Goal: Information Seeking & Learning: Find specific fact

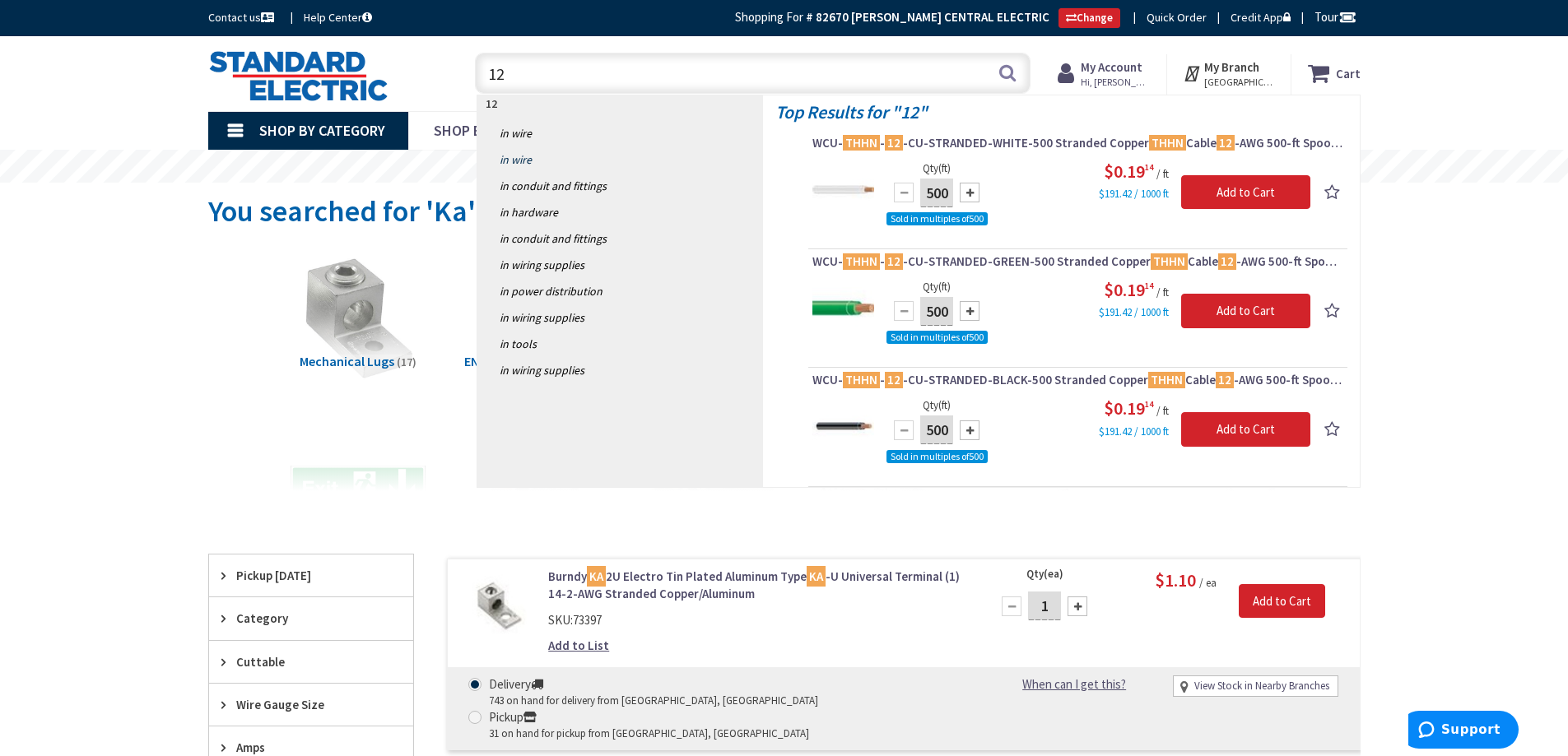
type input "1"
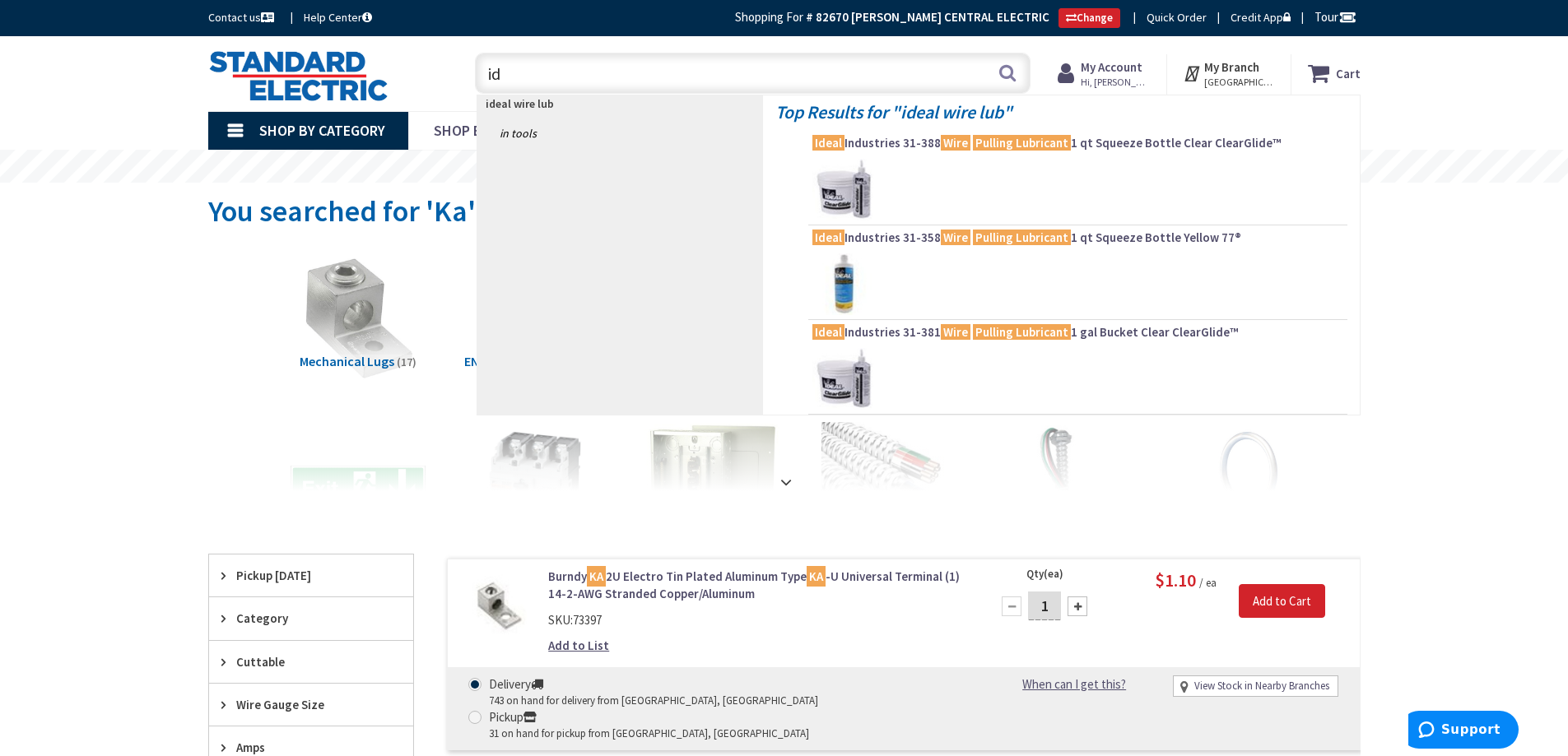
type input "i"
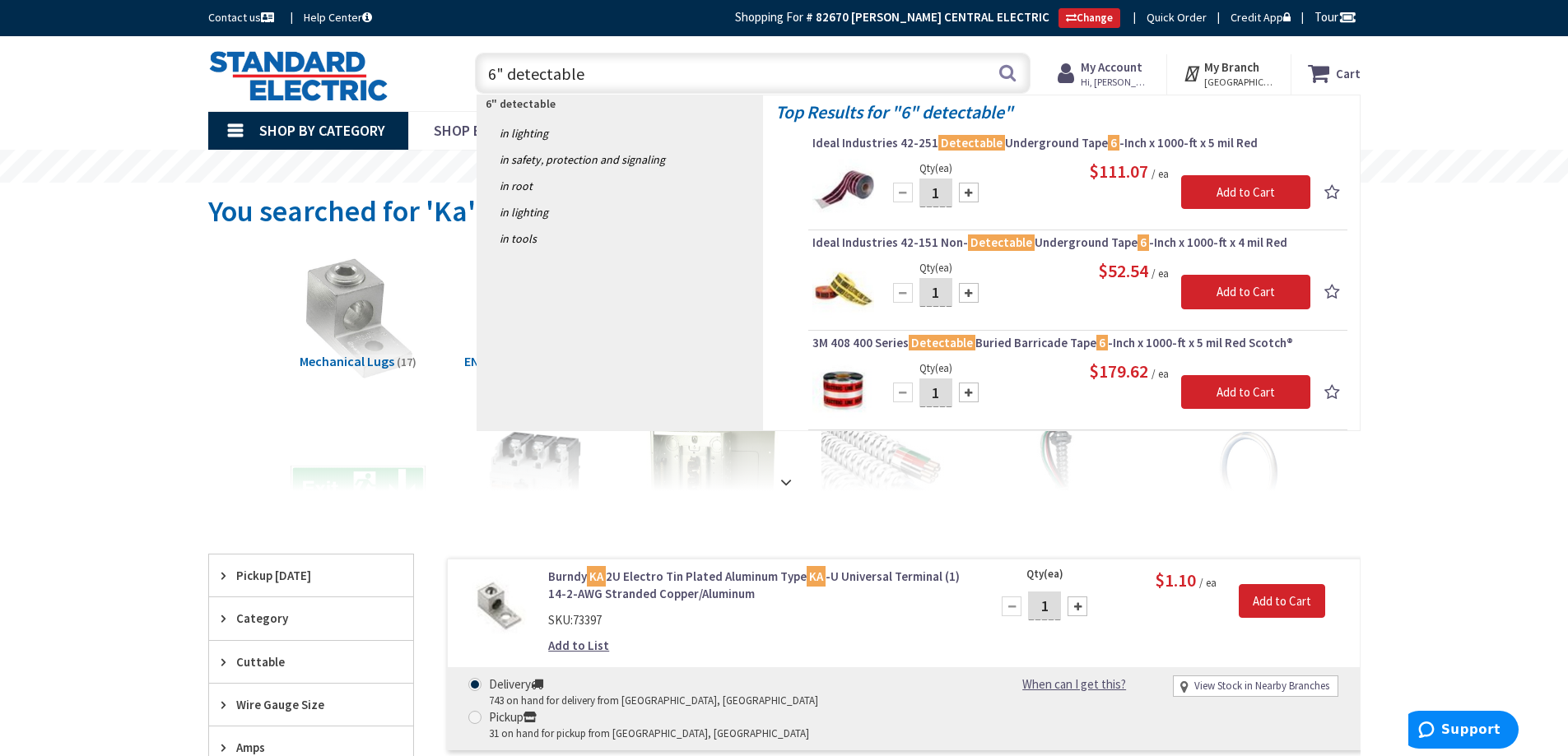
click at [504, 75] on input "6" detectable" at bounding box center [753, 73] width 556 height 41
type input "detectable"
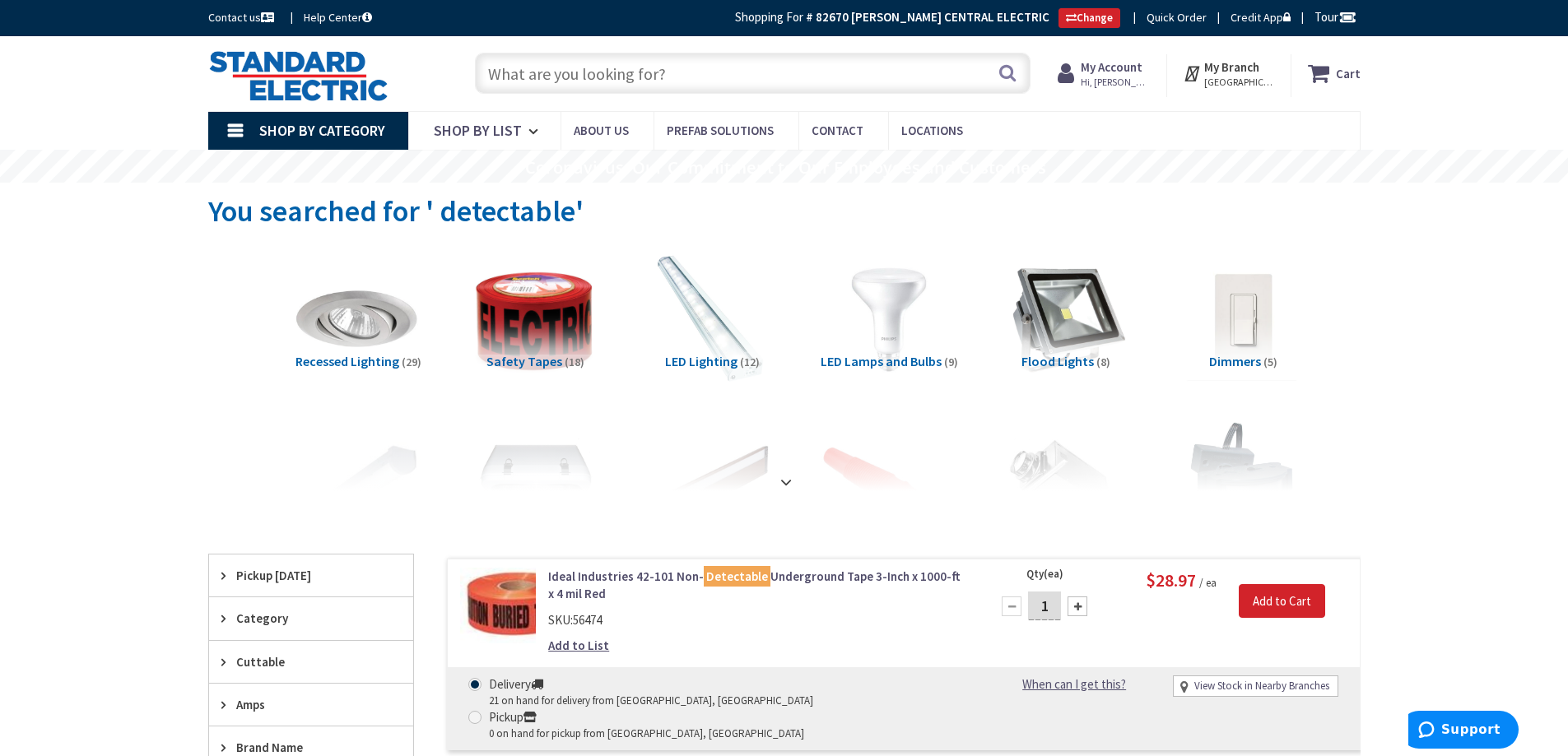
click at [510, 70] on input "text" at bounding box center [753, 73] width 556 height 41
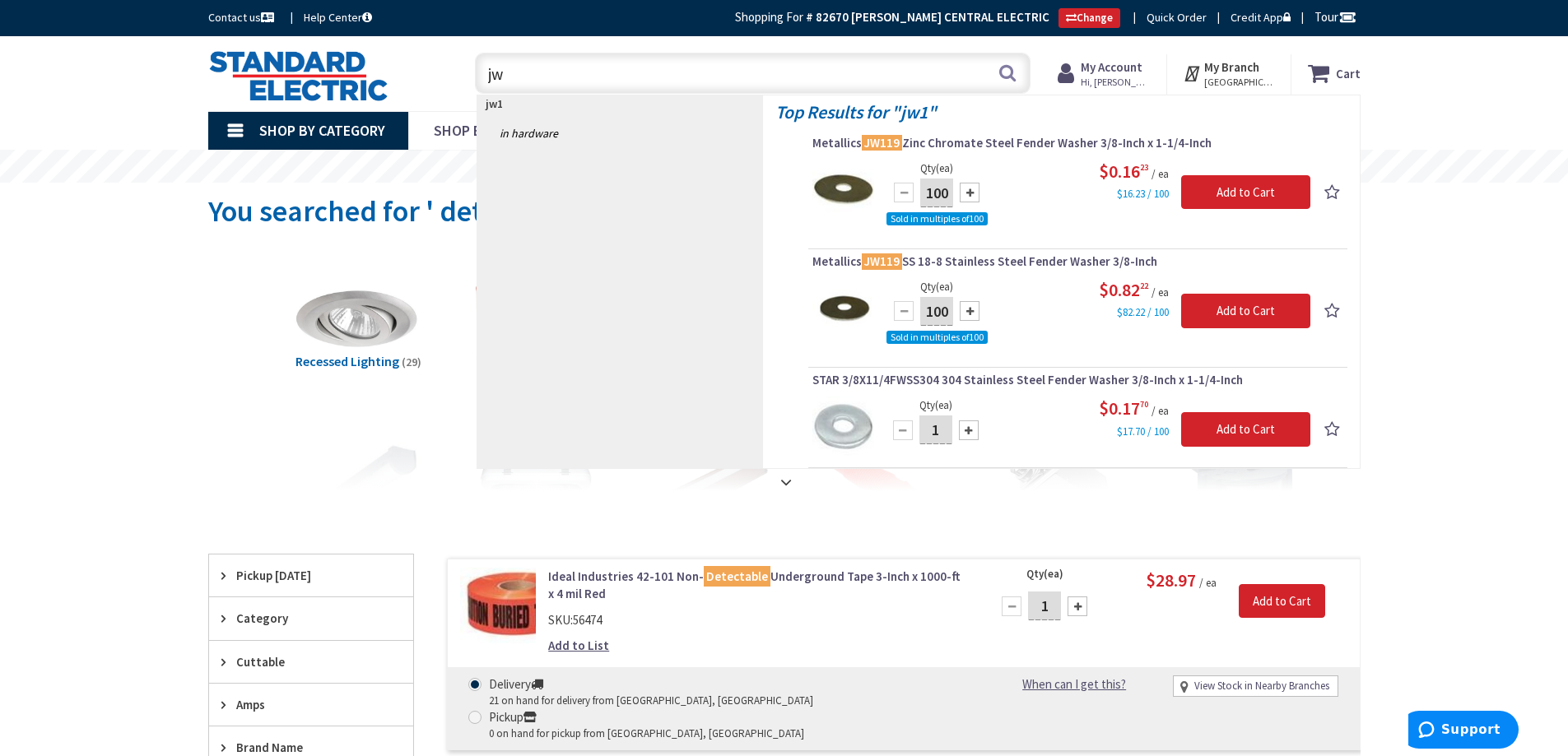
type input "j"
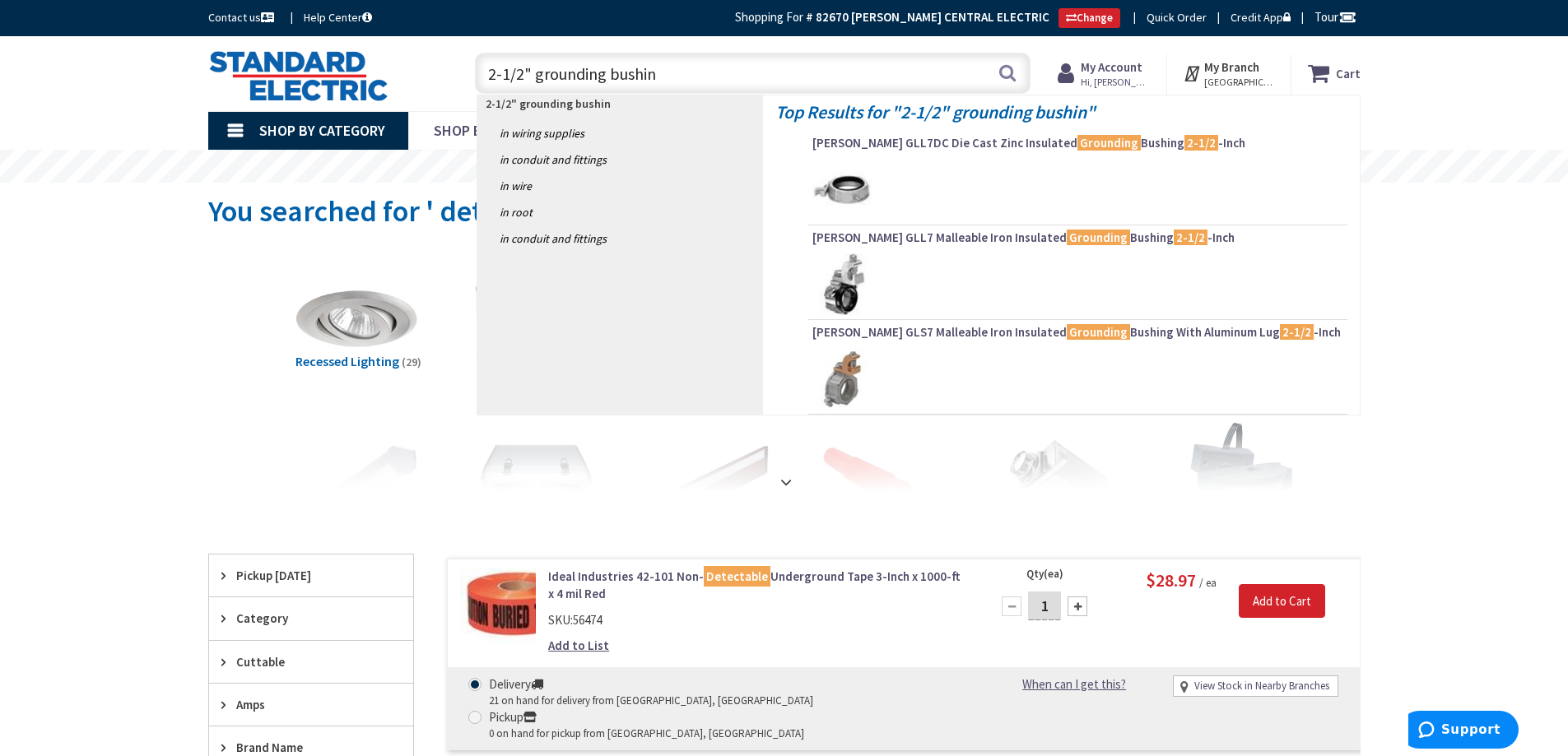
type input "2-1/2" grounding bushing"
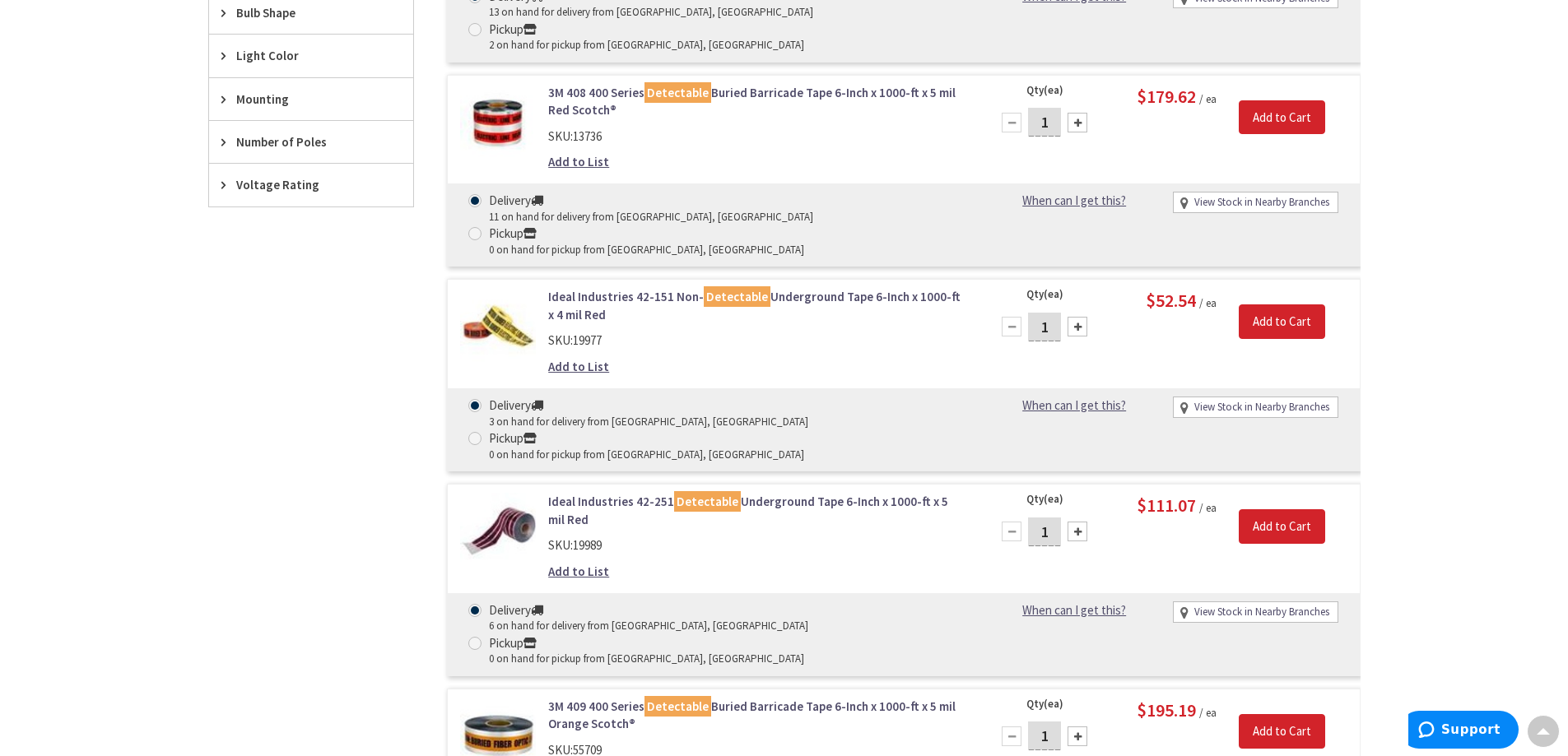
scroll to position [1109, 0]
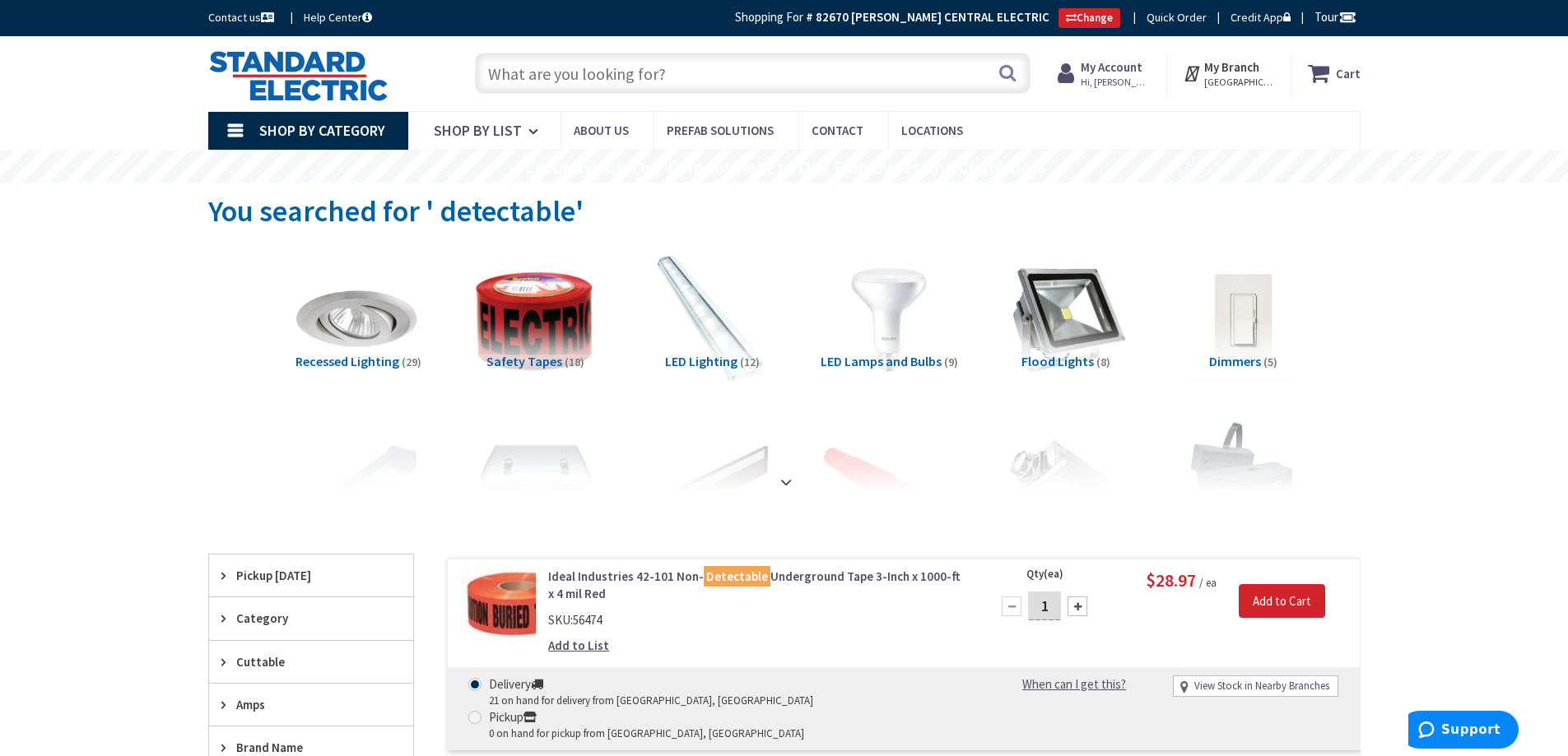
click at [492, 69] on input "text" at bounding box center [753, 73] width 556 height 41
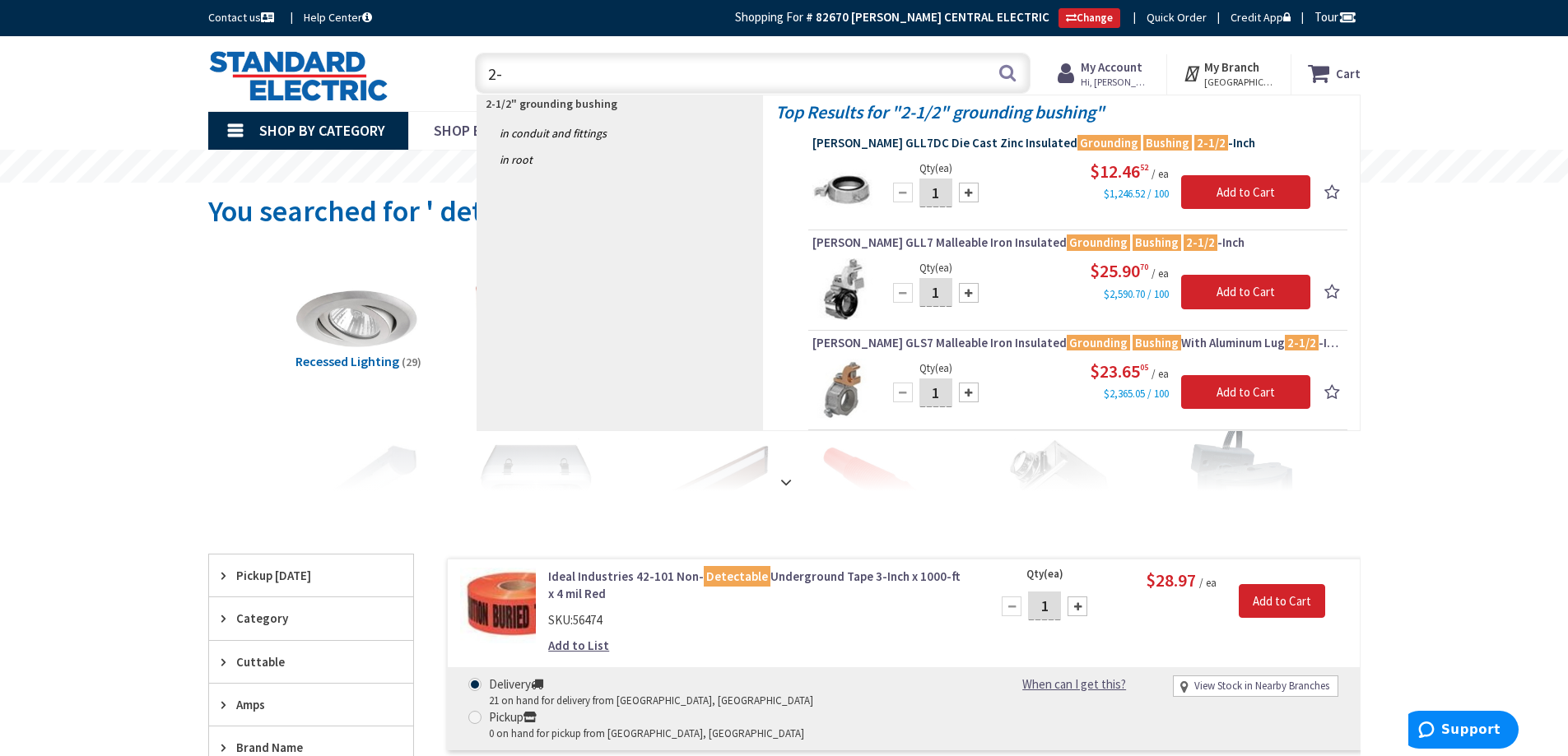
type input "2"
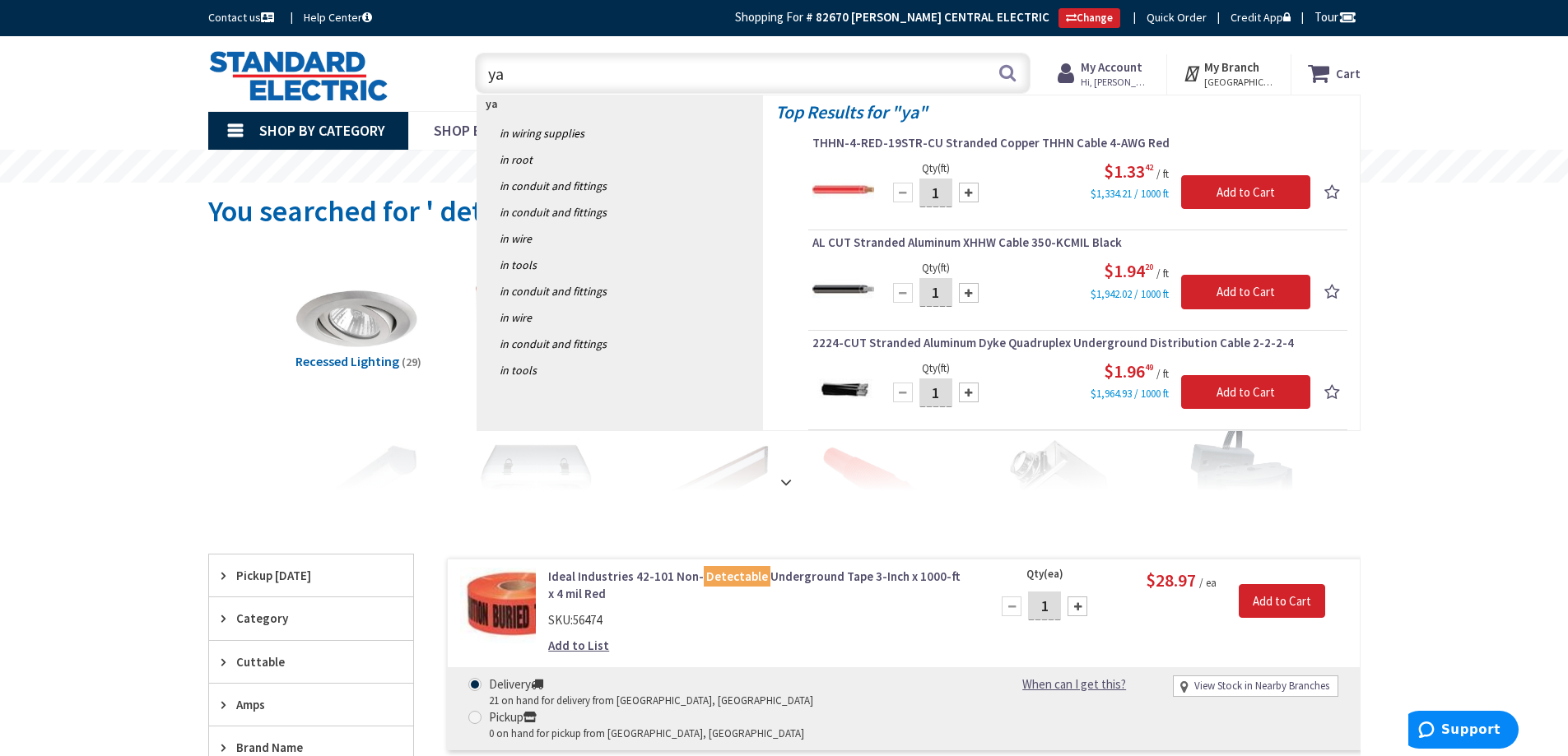
type input "y"
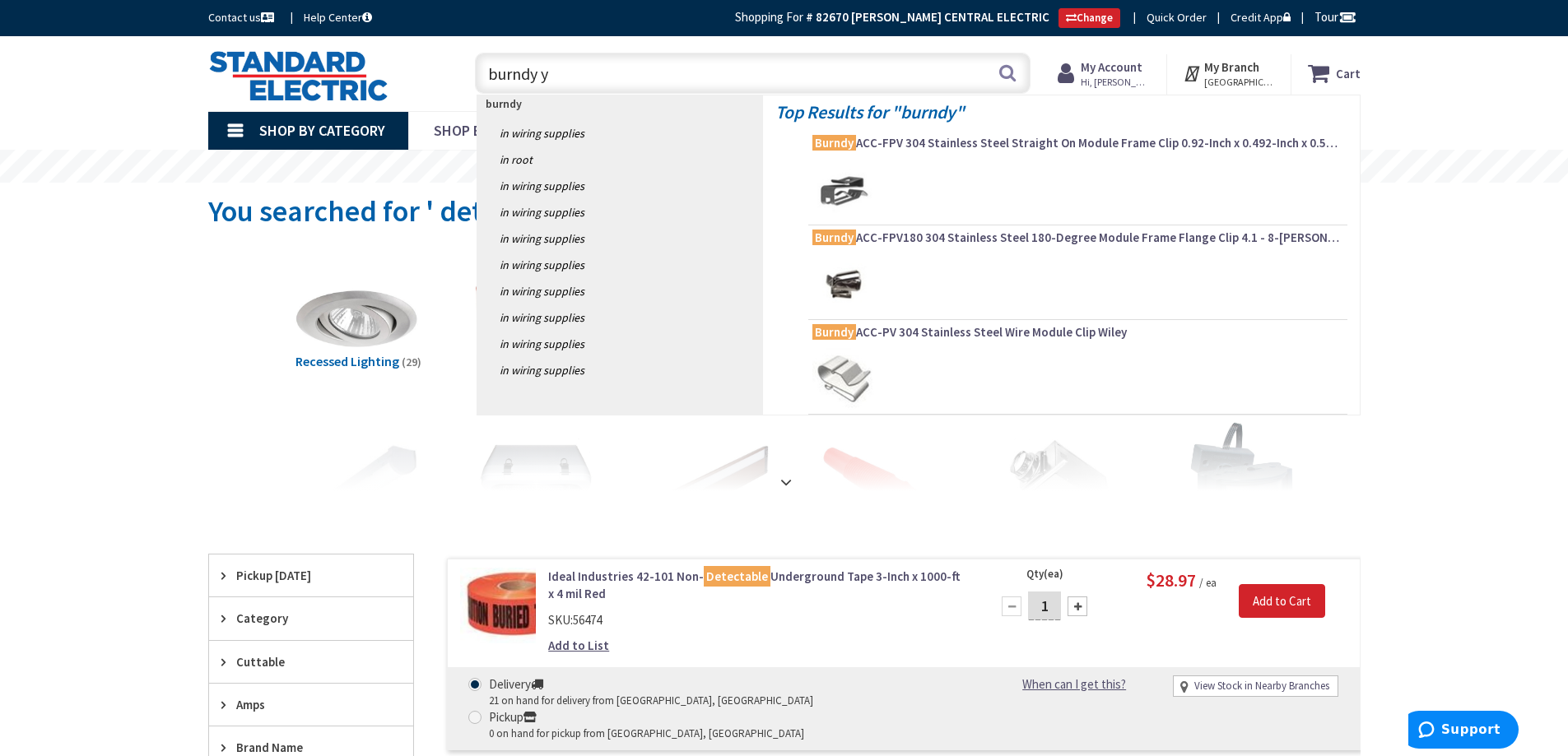
type input "burndy ya"
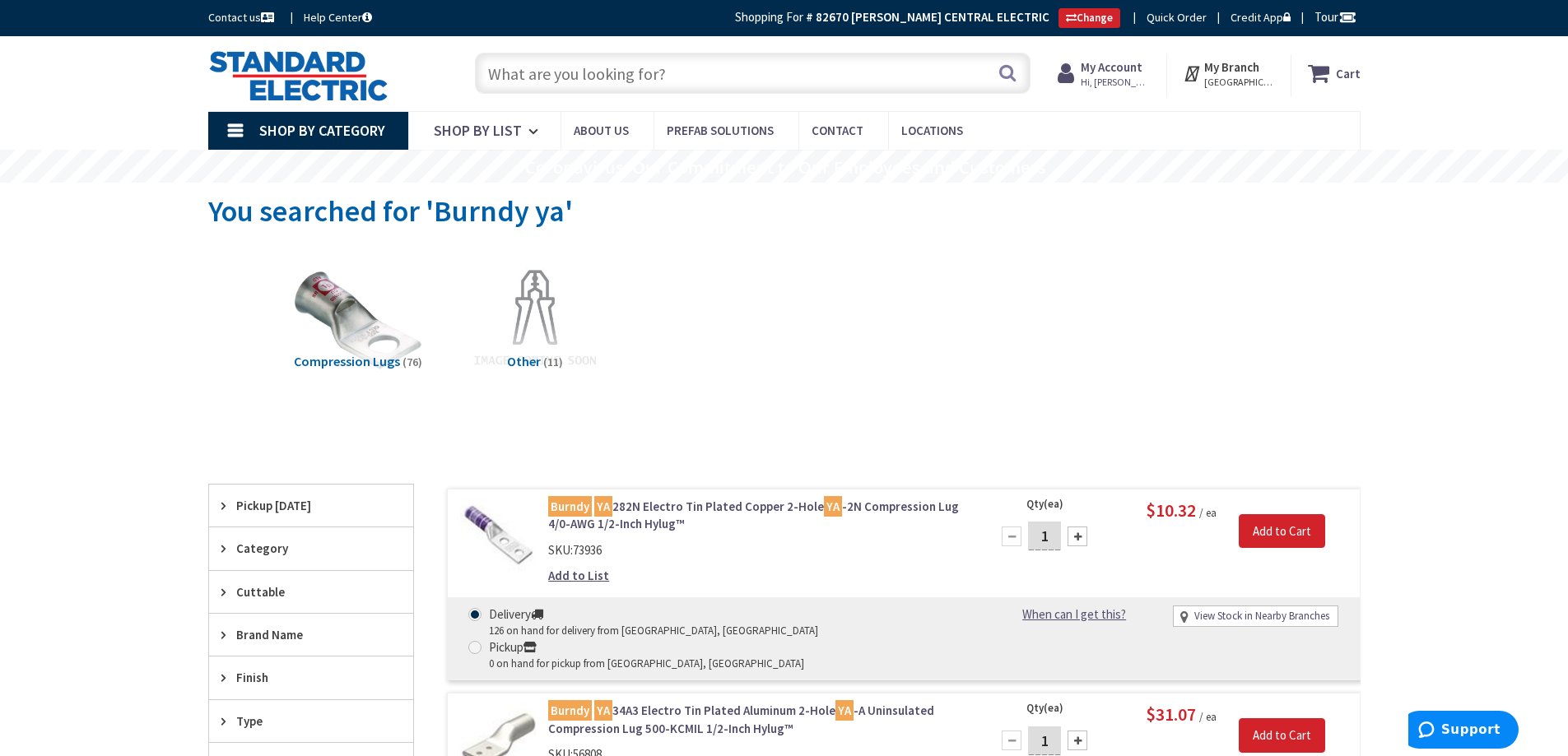
click at [524, 66] on input "text" at bounding box center [753, 73] width 556 height 41
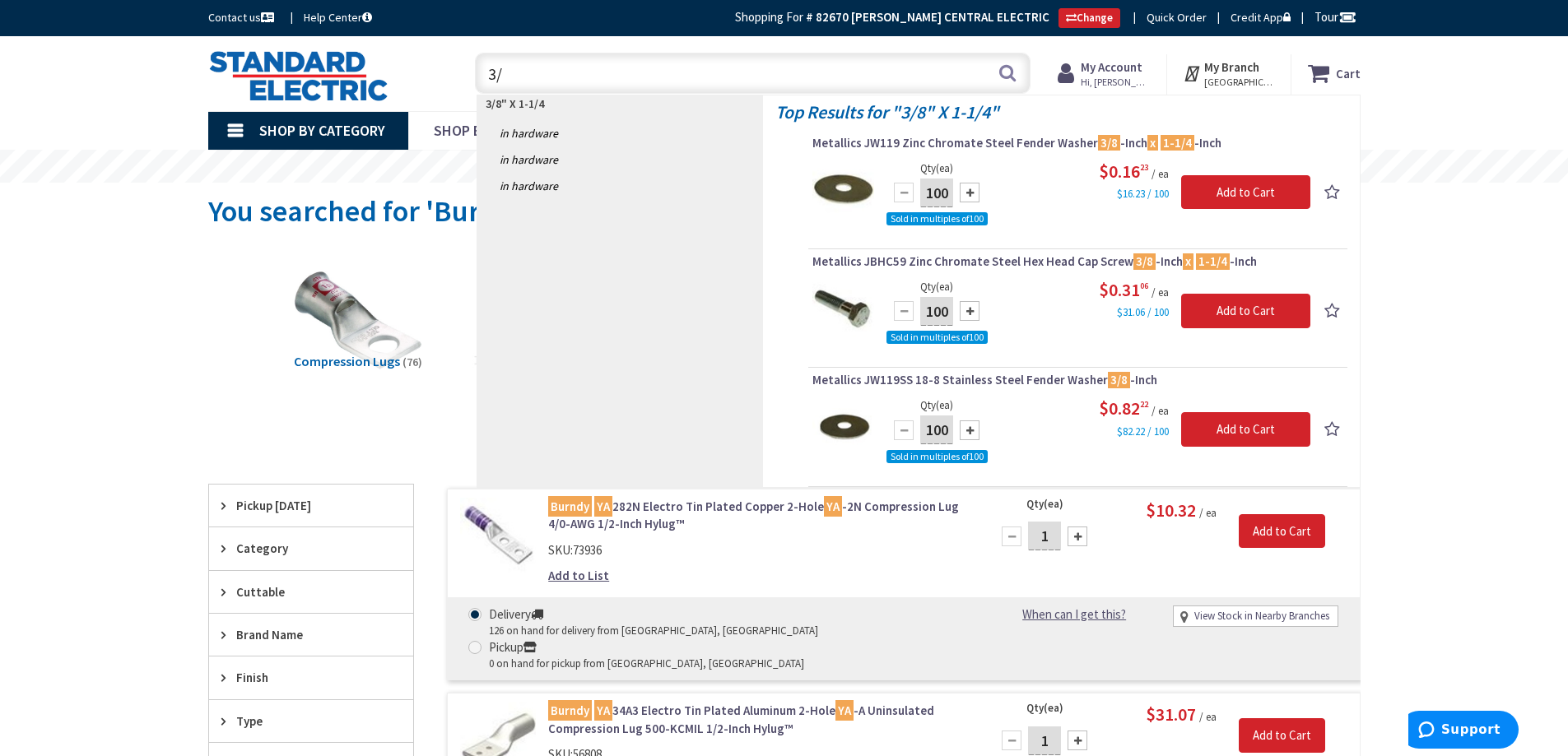
type input "3"
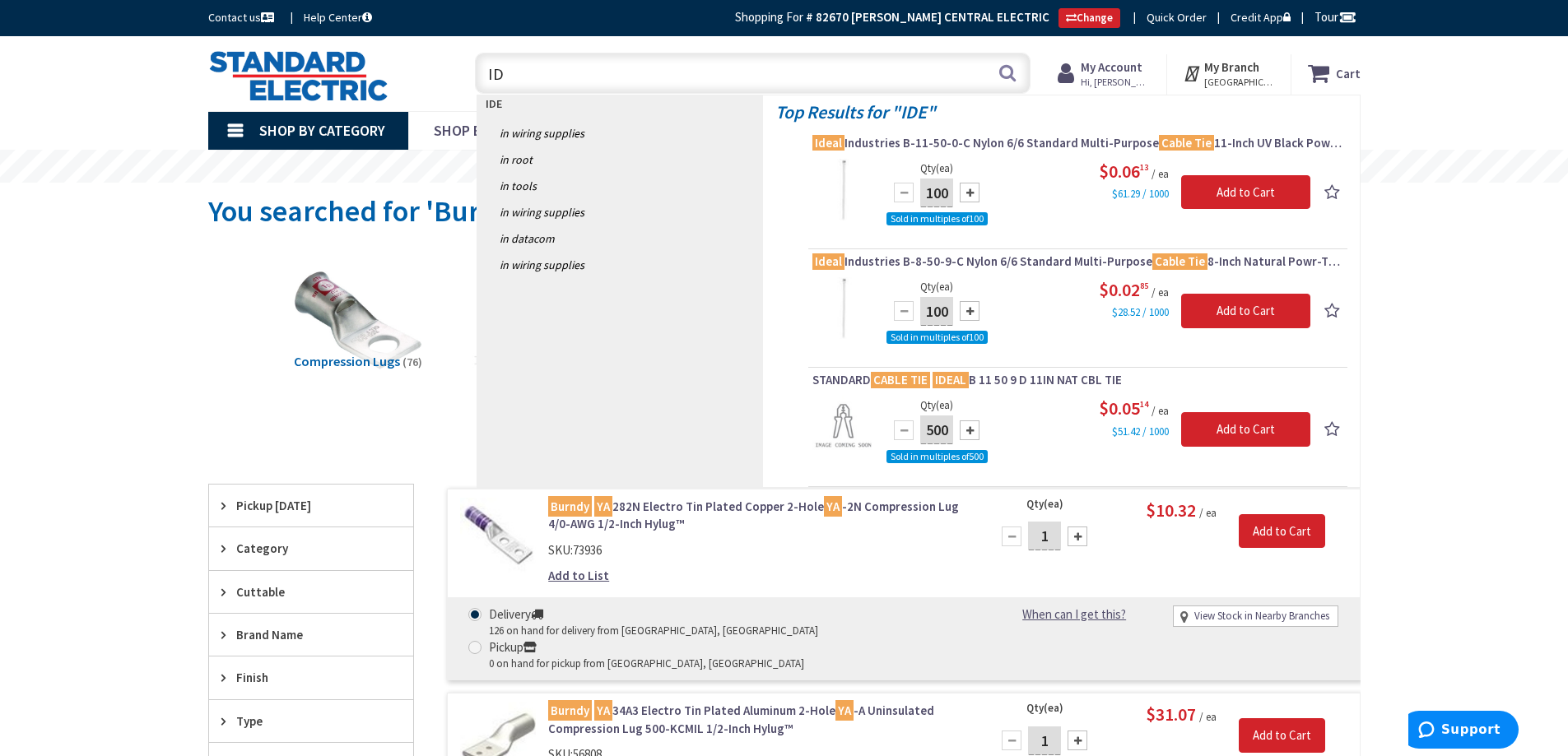
type input "I"
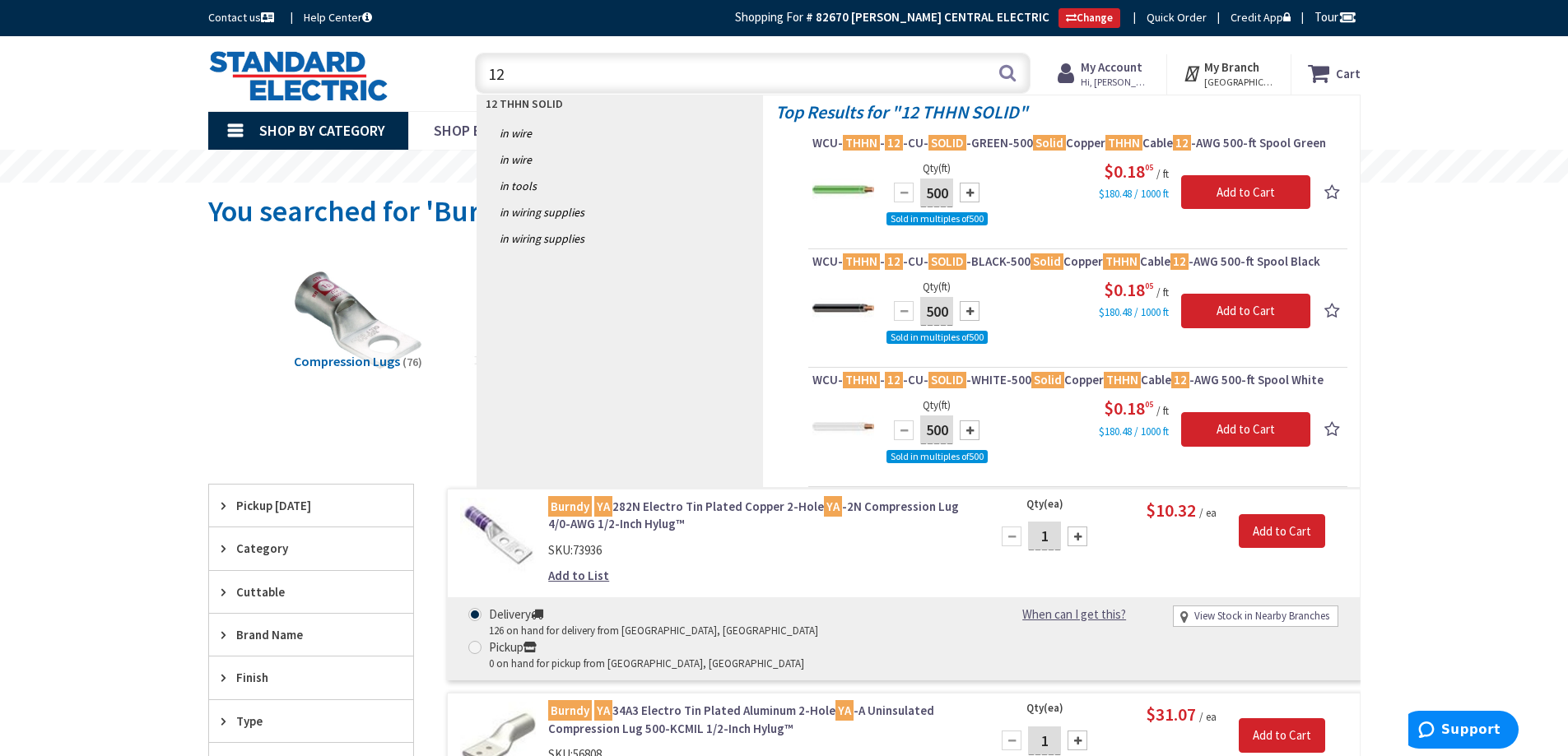
type input "1"
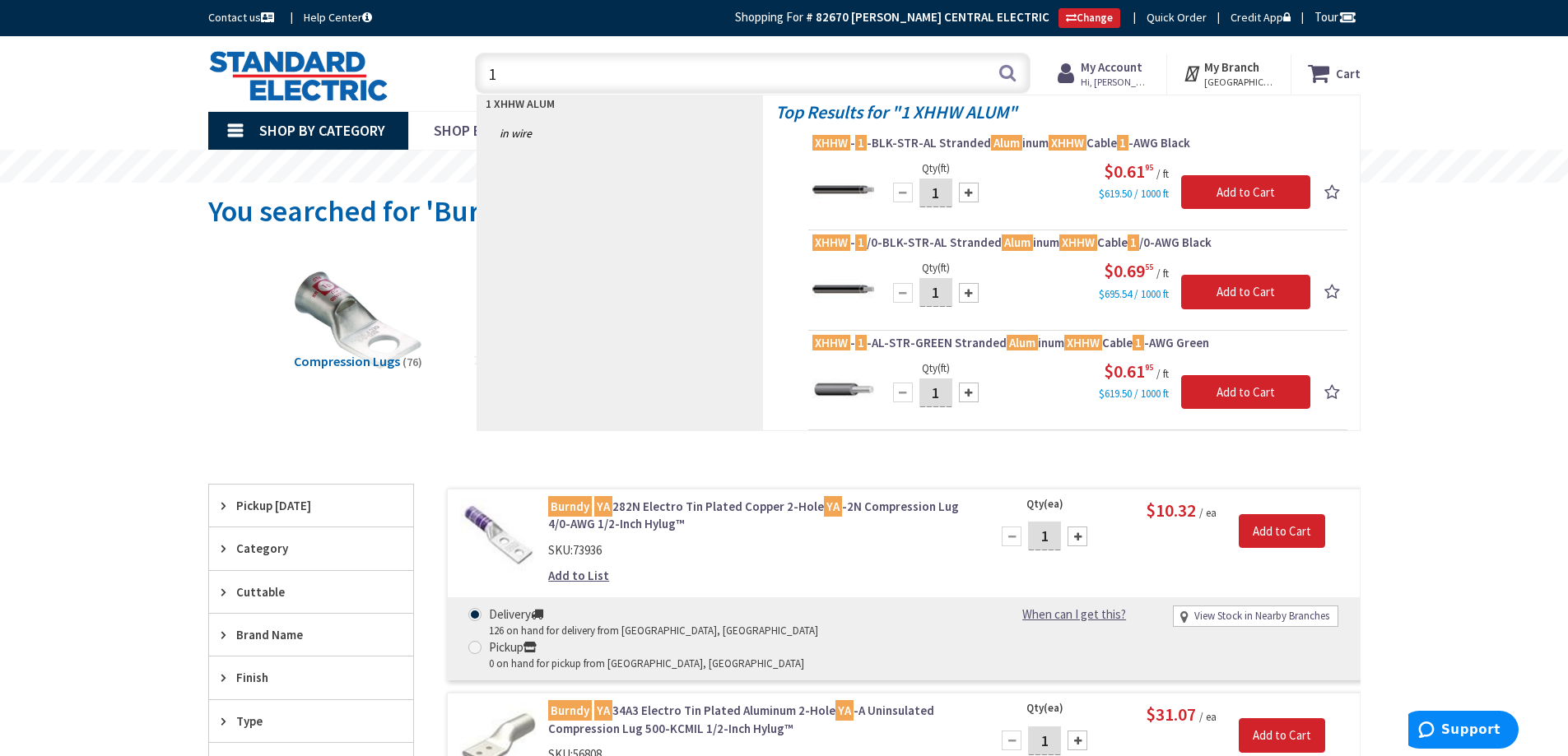
type input "1"
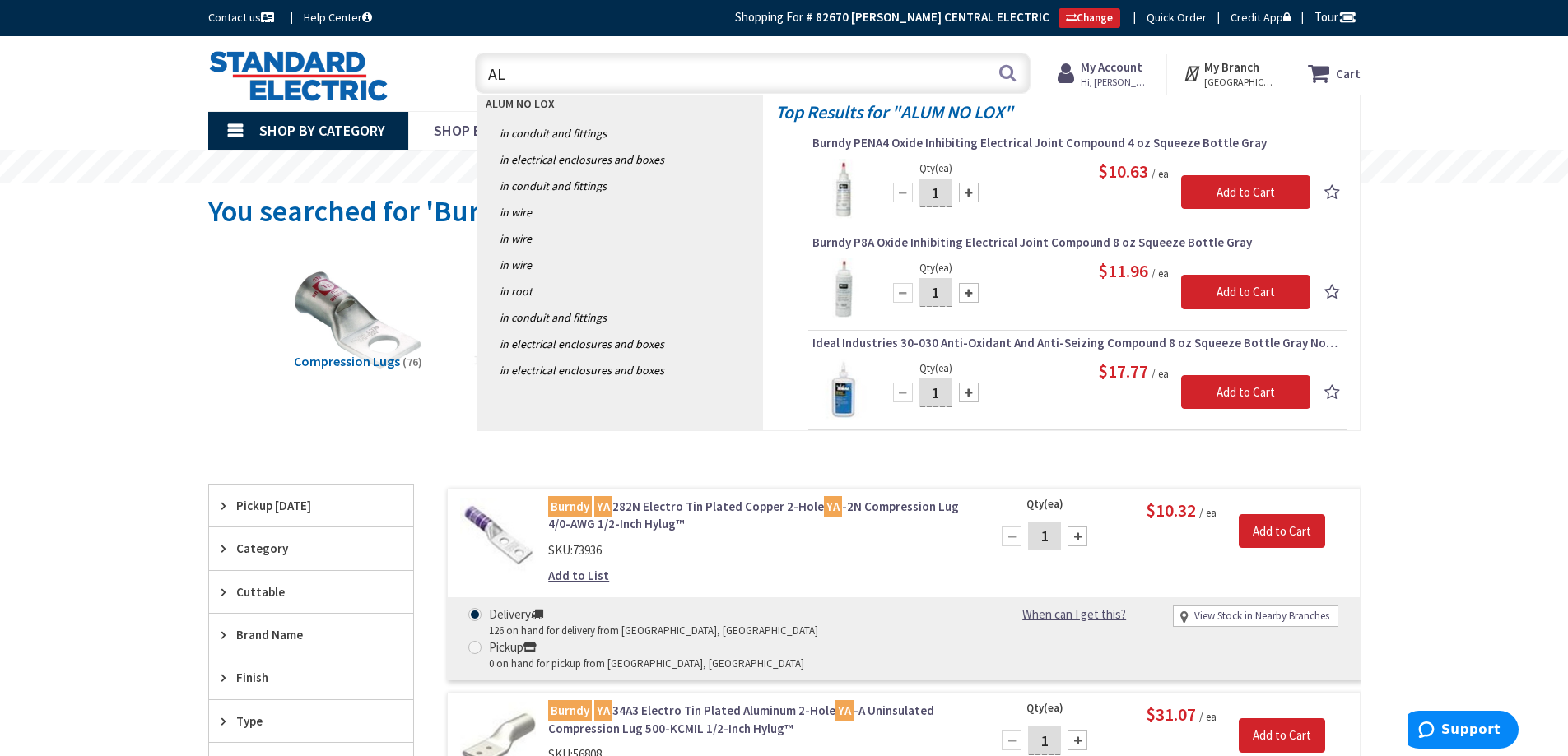
type input "A"
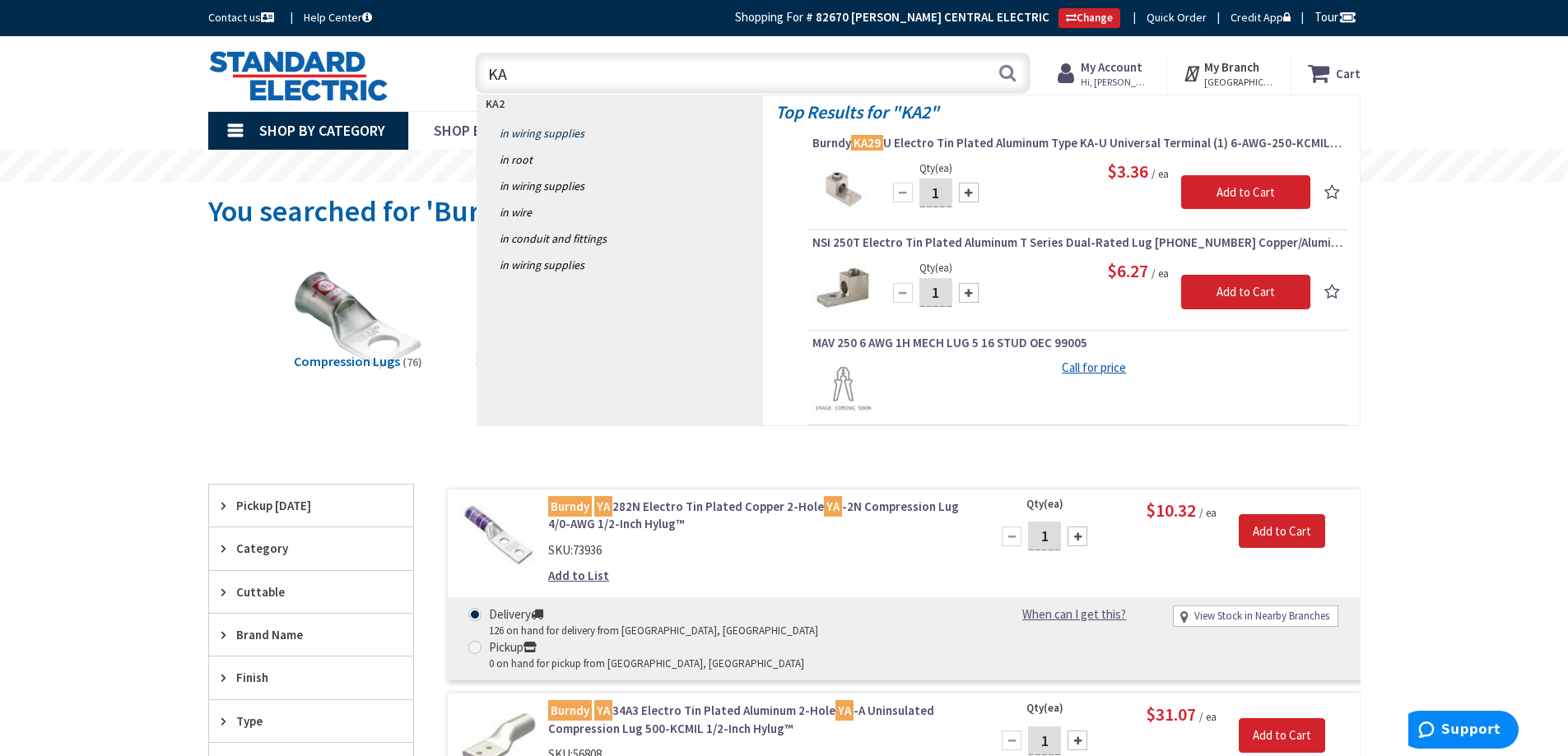
type input "K"
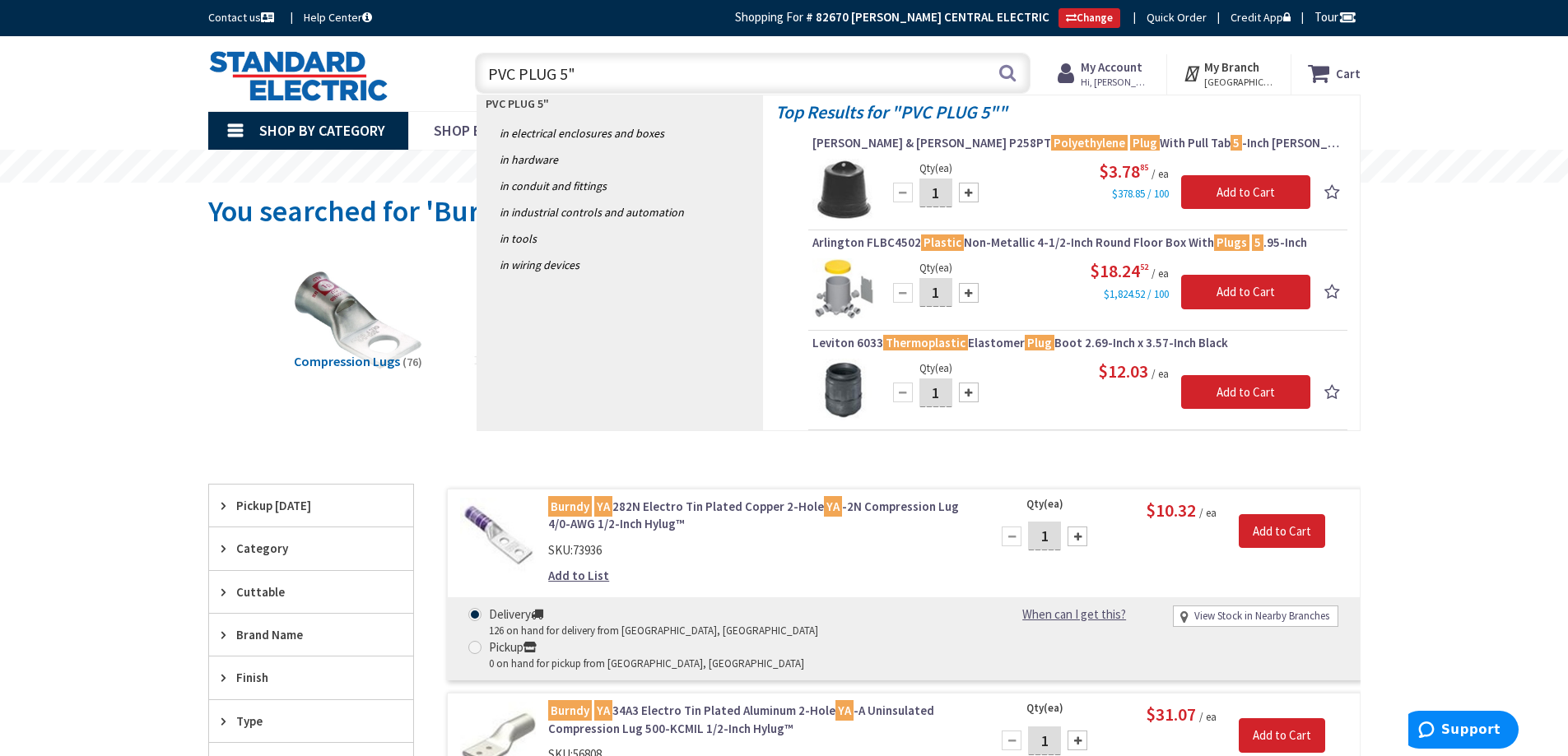
type input "PVC PLUG 5""
